Goal: Check status

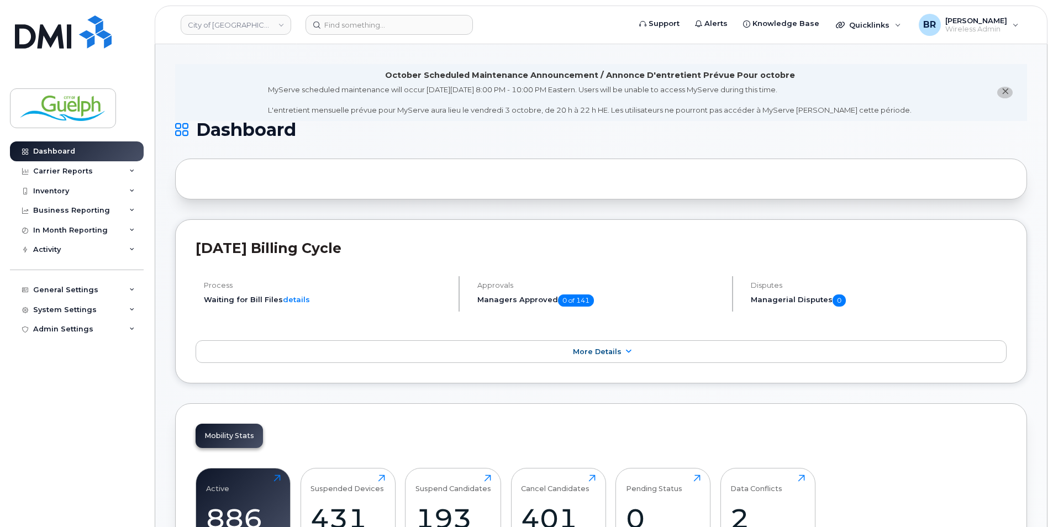
click at [1006, 91] on icon "close notification" at bounding box center [1004, 91] width 7 height 7
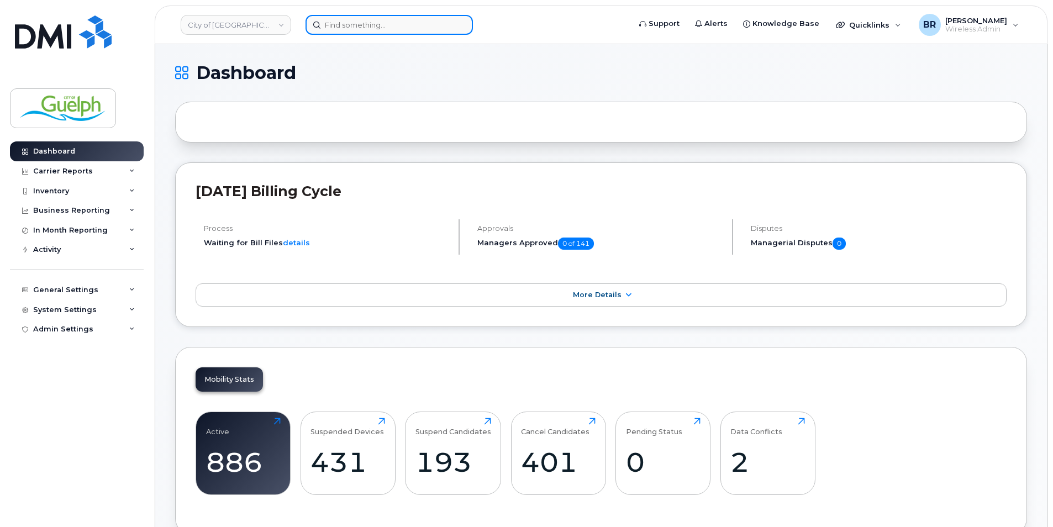
click at [373, 27] on input at bounding box center [388, 25] width 167 height 20
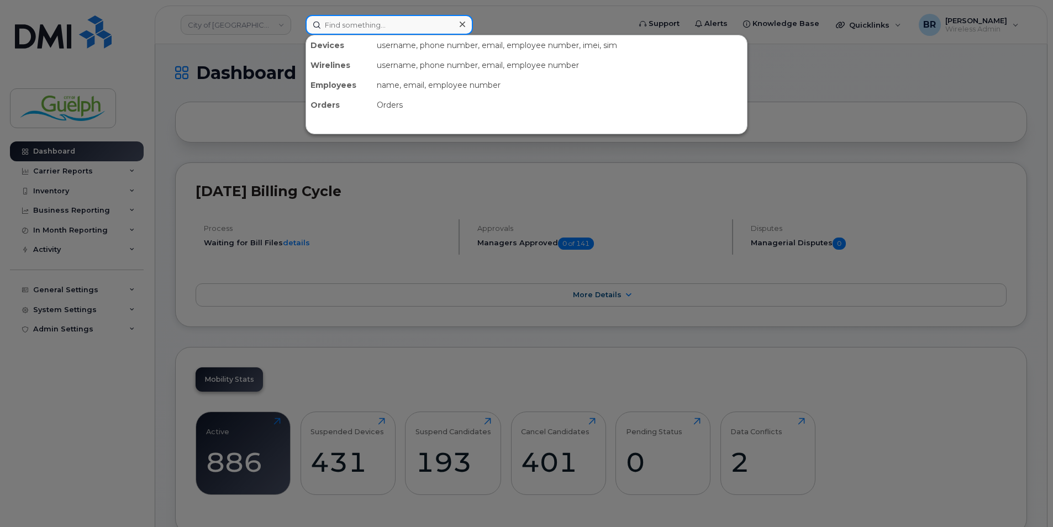
click at [430, 31] on input at bounding box center [388, 25] width 167 height 20
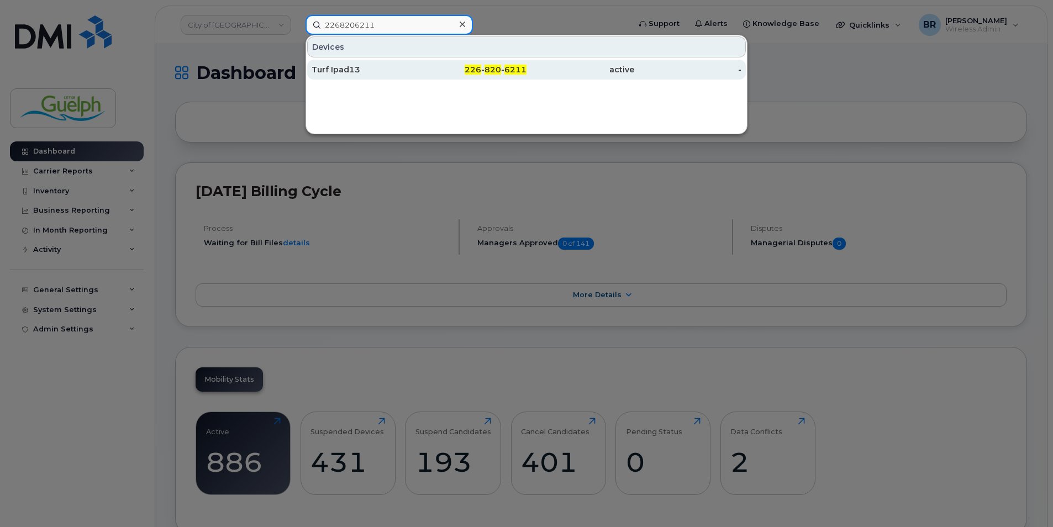
type input "2268206211"
click at [348, 76] on div "Turf Ipad13" at bounding box center [365, 70] width 108 height 20
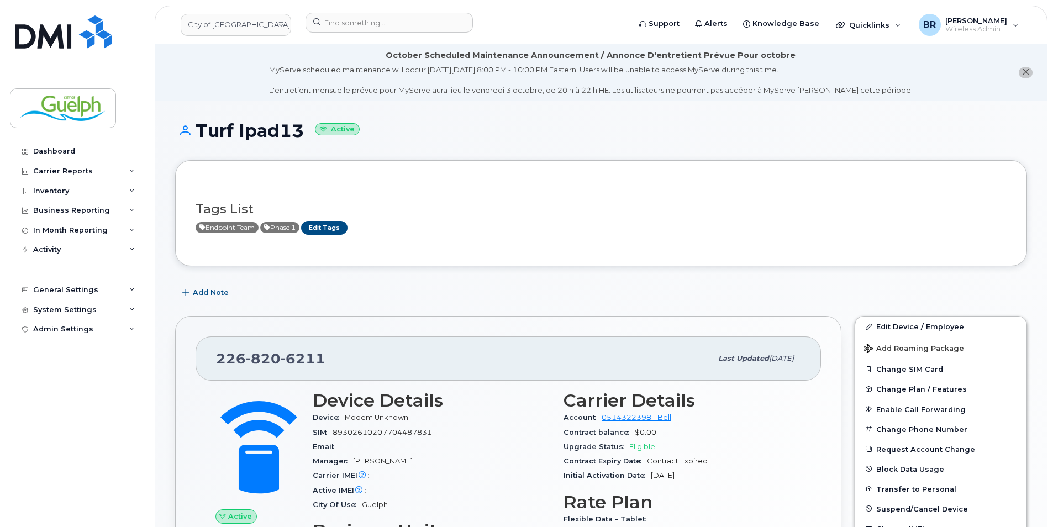
click at [1022, 70] on icon "close notification" at bounding box center [1025, 71] width 7 height 7
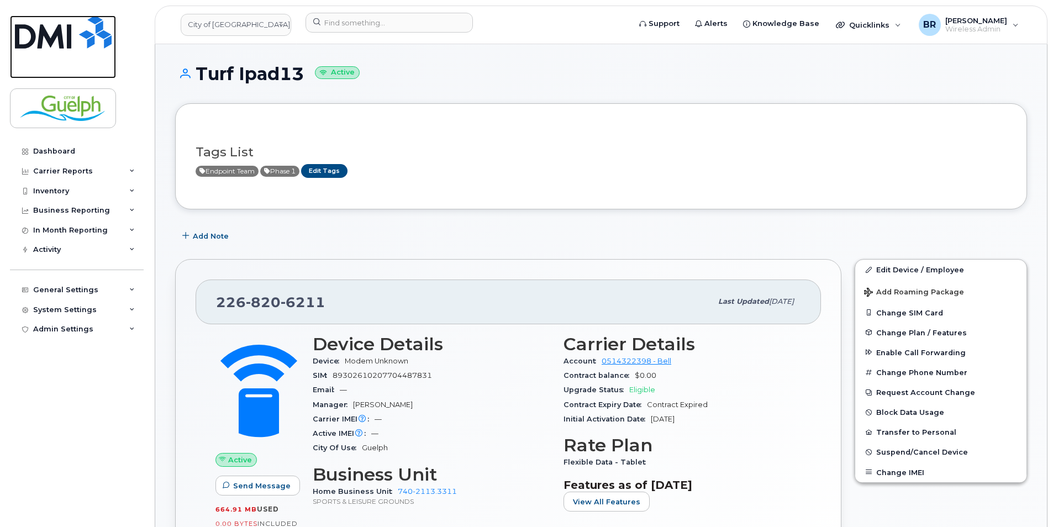
drag, startPoint x: 86, startPoint y: 38, endPoint x: 184, endPoint y: 4, distance: 103.6
click at [86, 38] on img at bounding box center [63, 31] width 97 height 33
